Goal: Task Accomplishment & Management: Use online tool/utility

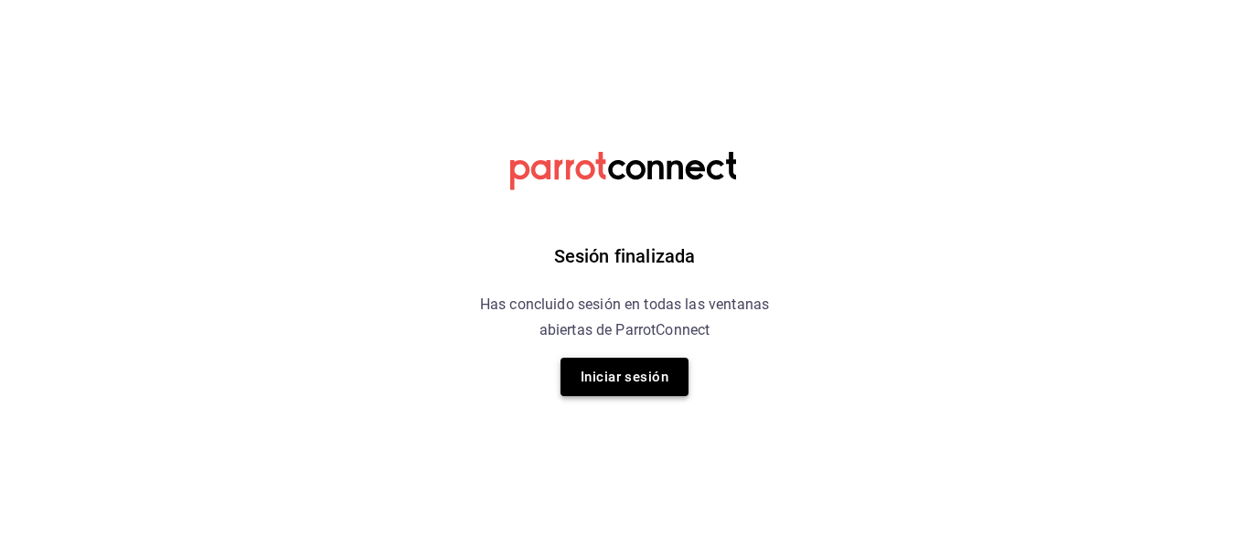
click at [624, 368] on button "Iniciar sesión" at bounding box center [624, 376] width 128 height 38
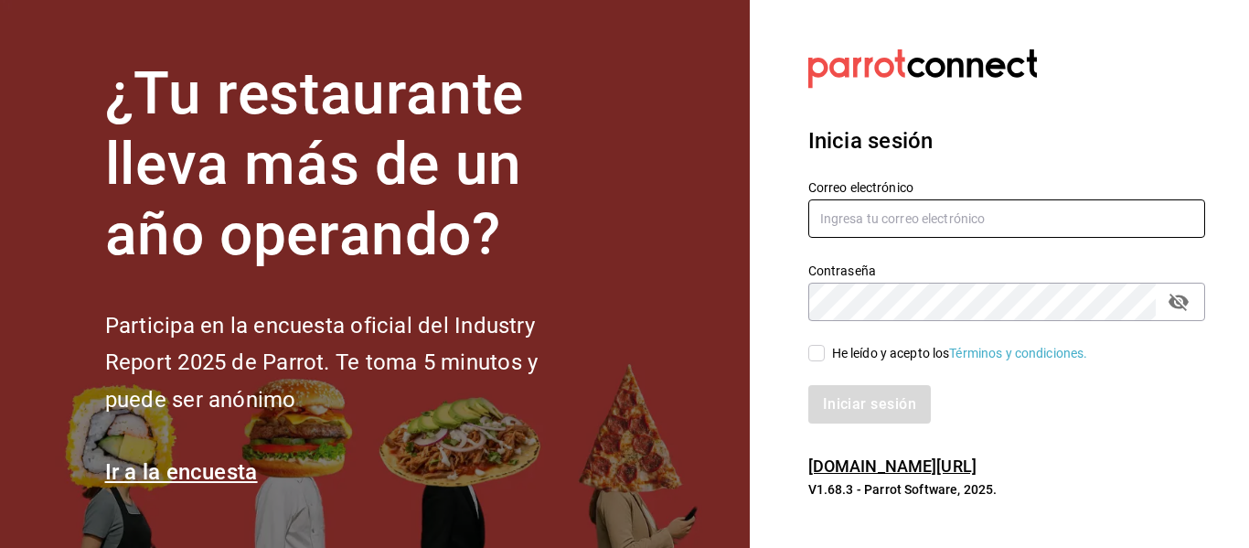
type input "israel.jimenez0705@gmail.com"
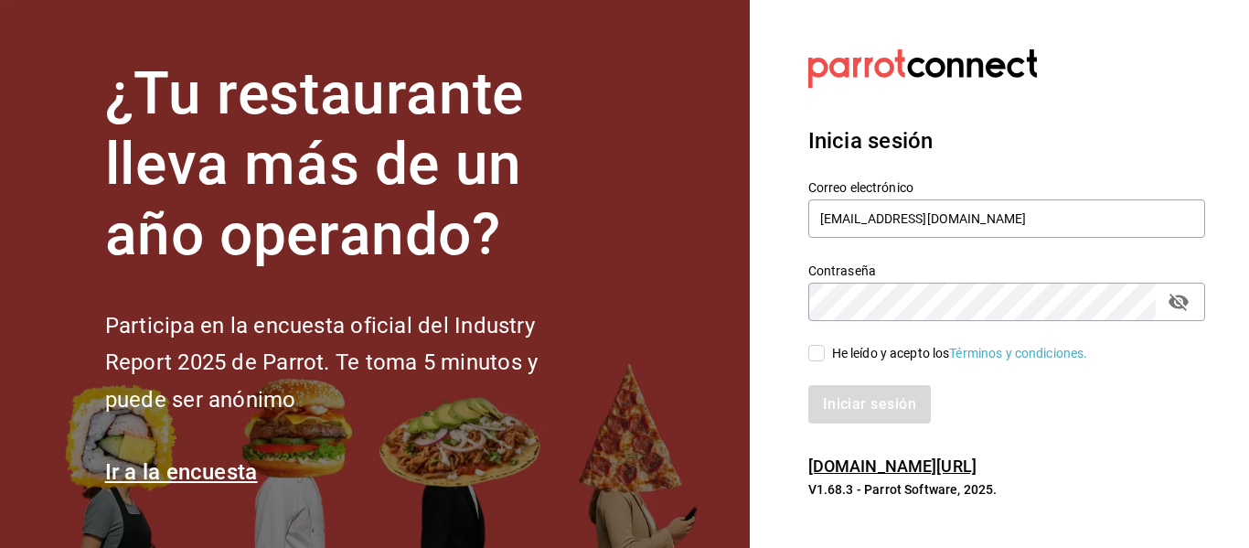
click at [814, 354] on input "He leído y acepto los Términos y condiciones." at bounding box center [816, 353] width 16 height 16
checkbox input "true"
click at [839, 408] on button "Iniciar sesión" at bounding box center [870, 404] width 124 height 38
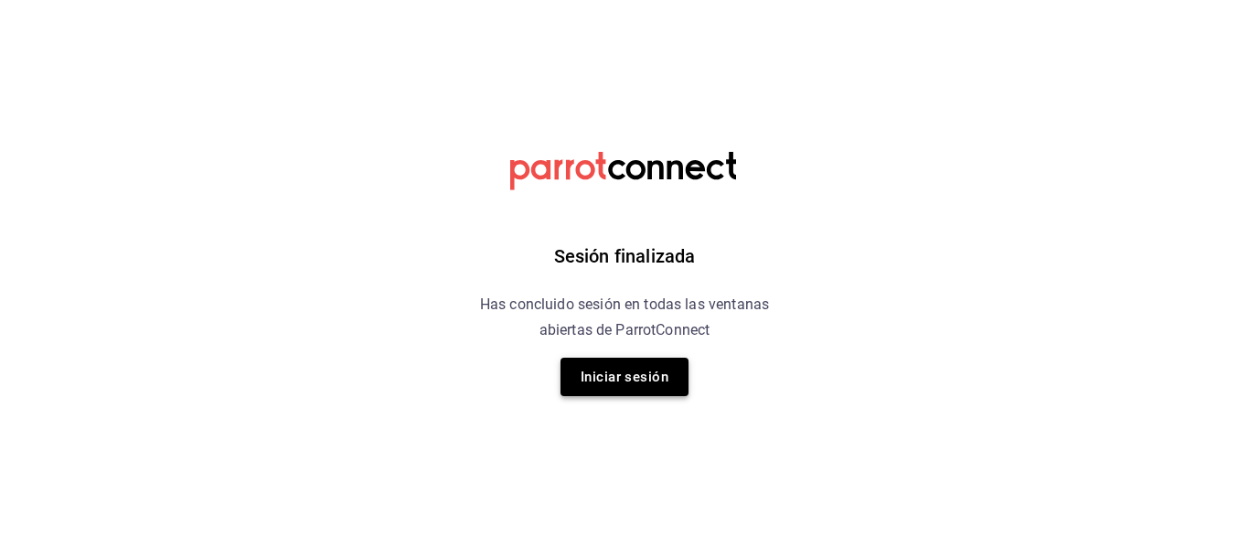
click at [623, 385] on button "Iniciar sesión" at bounding box center [624, 376] width 128 height 38
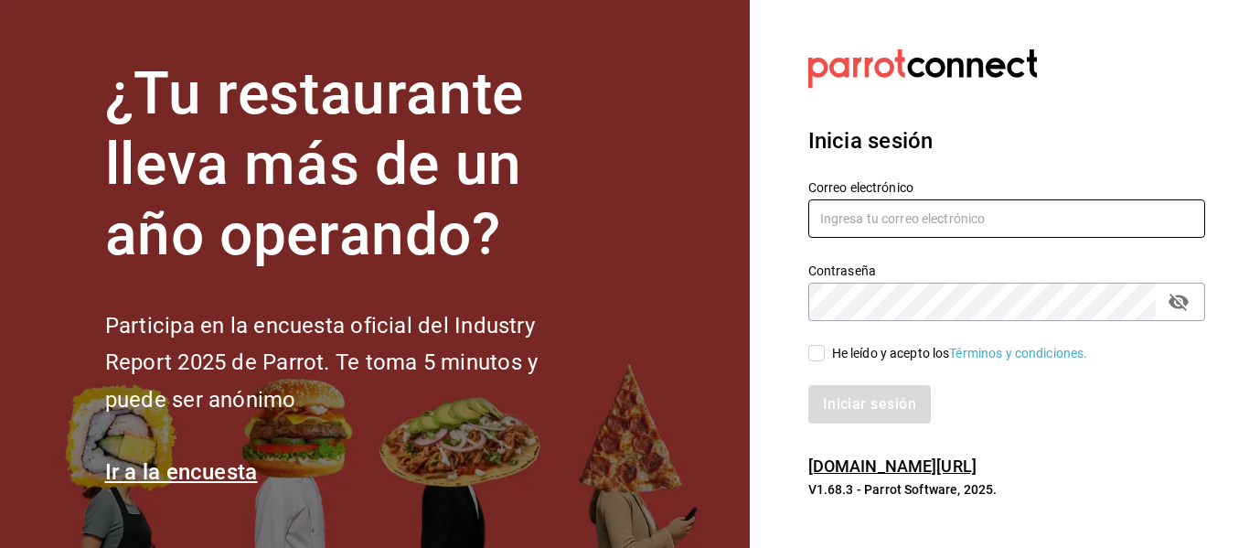
type input "[EMAIL_ADDRESS][DOMAIN_NAME]"
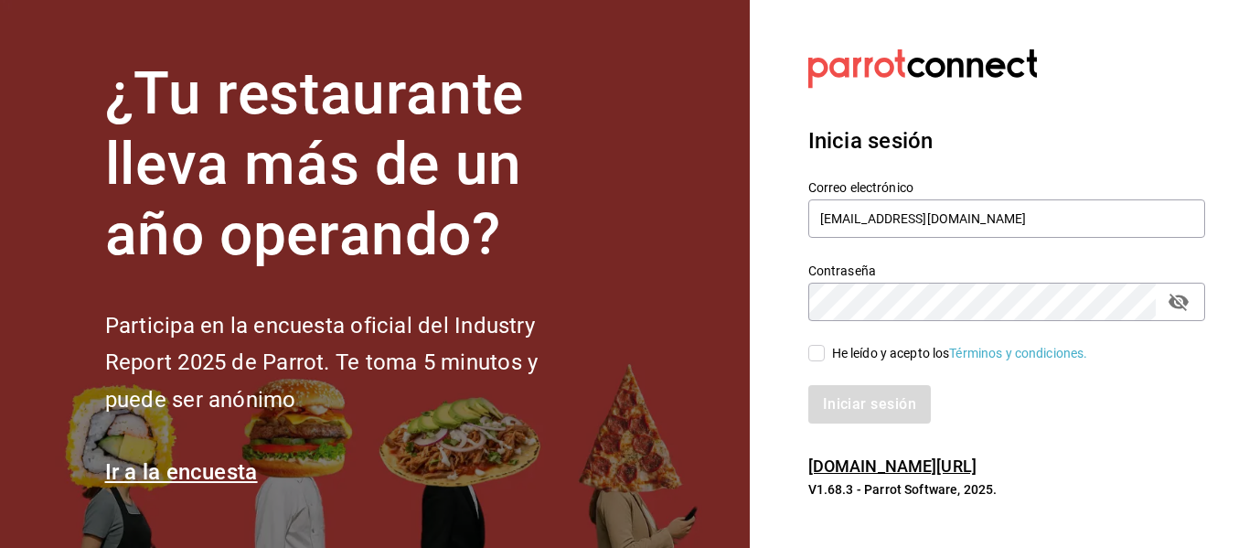
click at [847, 354] on div "He leído y acepto los Términos y condiciones." at bounding box center [960, 353] width 256 height 19
click at [825, 354] on input "He leído y acepto los Términos y condiciones." at bounding box center [816, 353] width 16 height 16
checkbox input "true"
click at [834, 395] on button "Iniciar sesión" at bounding box center [870, 404] width 124 height 38
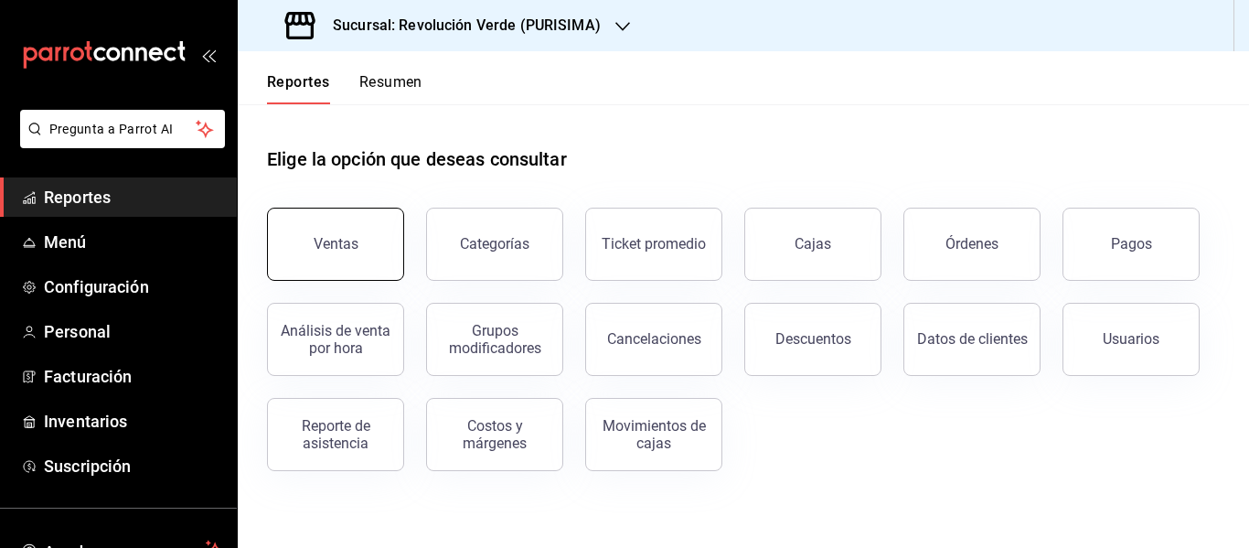
click at [378, 221] on button "Ventas" at bounding box center [335, 244] width 137 height 73
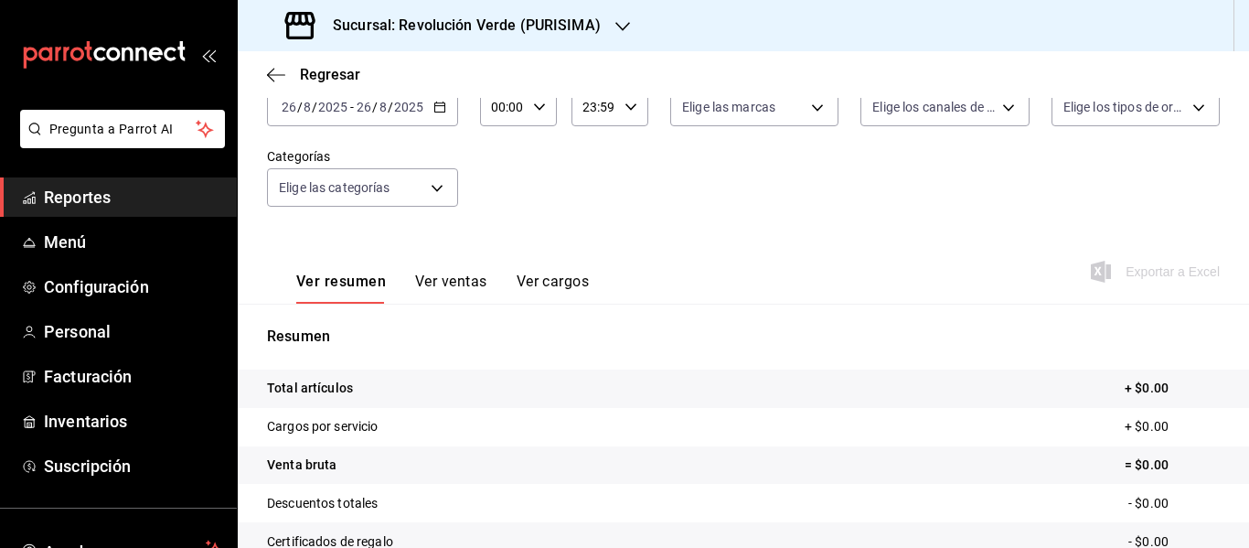
scroll to position [91, 0]
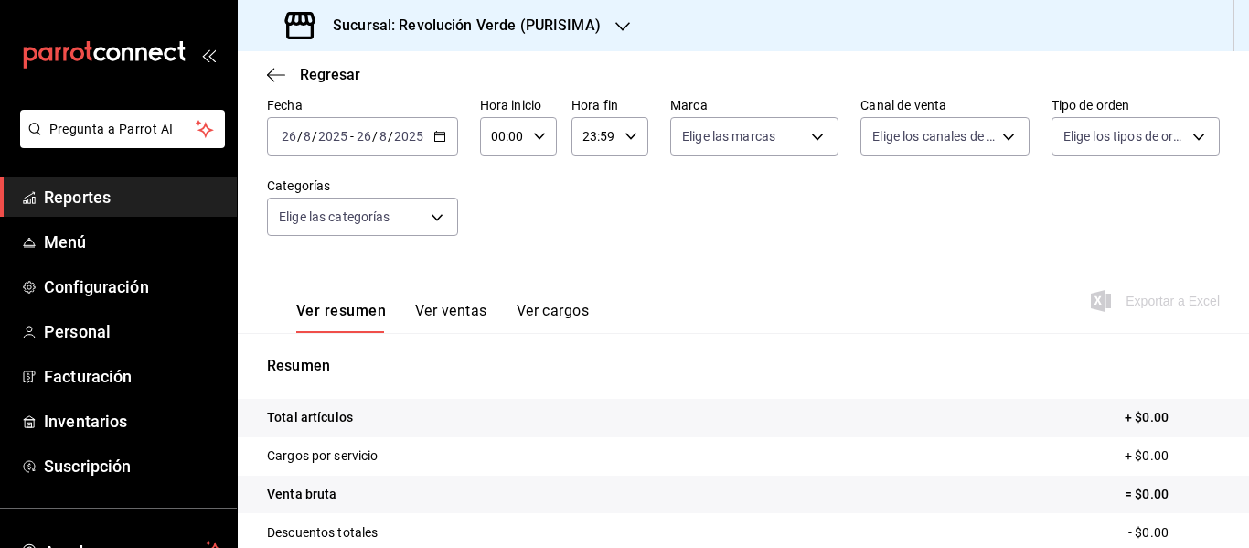
click at [555, 42] on div "Sucursal: Revolución Verde (PURISIMA)" at bounding box center [444, 25] width 385 height 51
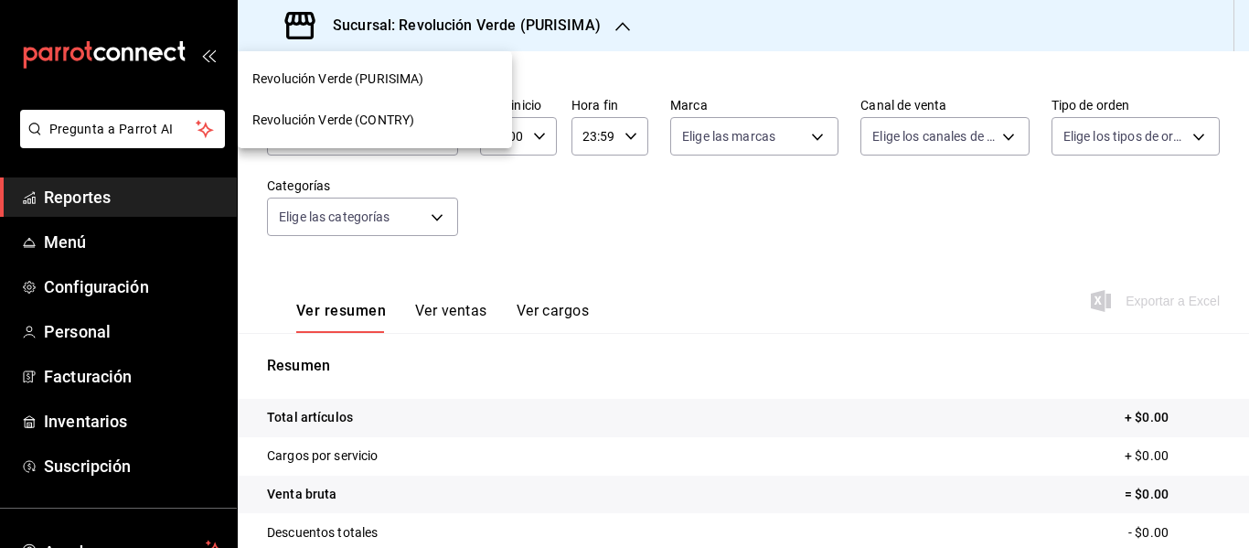
click at [416, 132] on div "Revolución Verde (CONTRY)" at bounding box center [375, 120] width 274 height 41
